Goal: Find specific page/section: Find specific page/section

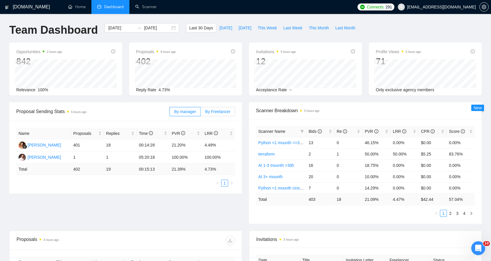
click at [224, 110] on span "By Freelancer" at bounding box center [217, 111] width 25 height 5
click at [201, 113] on input "By Freelancer" at bounding box center [201, 113] width 0 height 0
click at [231, 111] on label "By Freelancer" at bounding box center [218, 111] width 34 height 9
click at [201, 113] on input "By Freelancer" at bounding box center [201, 113] width 0 height 0
